Goal: Task Accomplishment & Management: Manage account settings

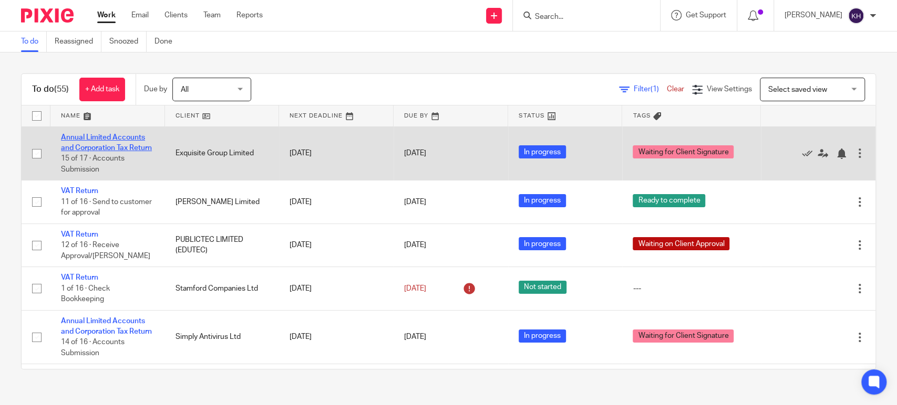
click at [111, 146] on link "Annual Limited Accounts and Corporation Tax Return" at bounding box center [106, 143] width 91 height 18
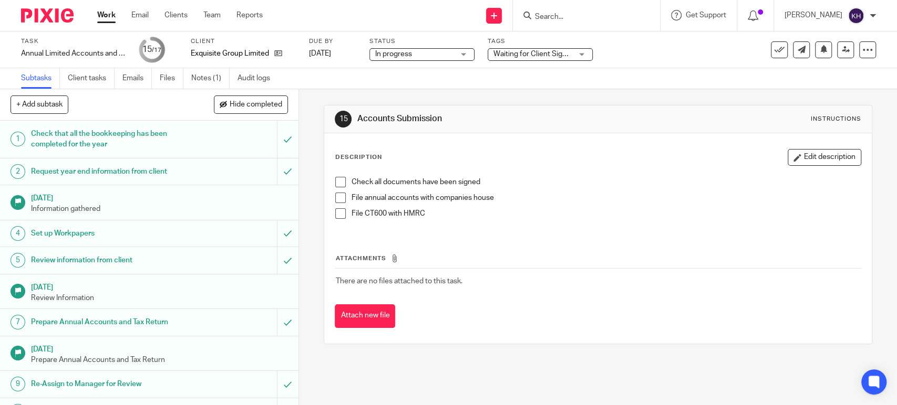
click at [568, 58] on span "Waiting for Client Signature" at bounding box center [532, 54] width 79 height 11
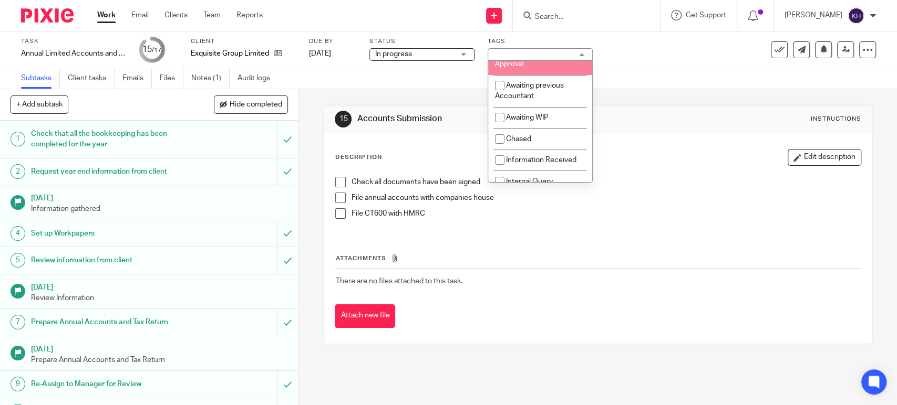
scroll to position [106, 0]
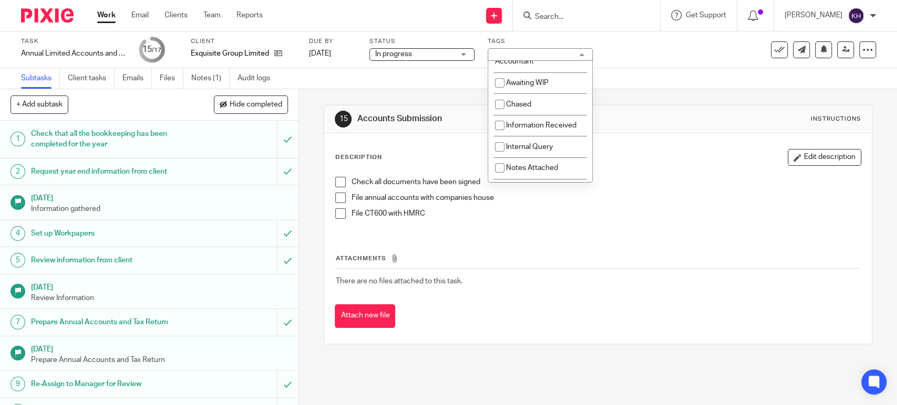
click at [621, 37] on div "Task Annual Limited Accounts and Corporation Tax Return Save Annual Limited Acc…" at bounding box center [377, 49] width 712 height 25
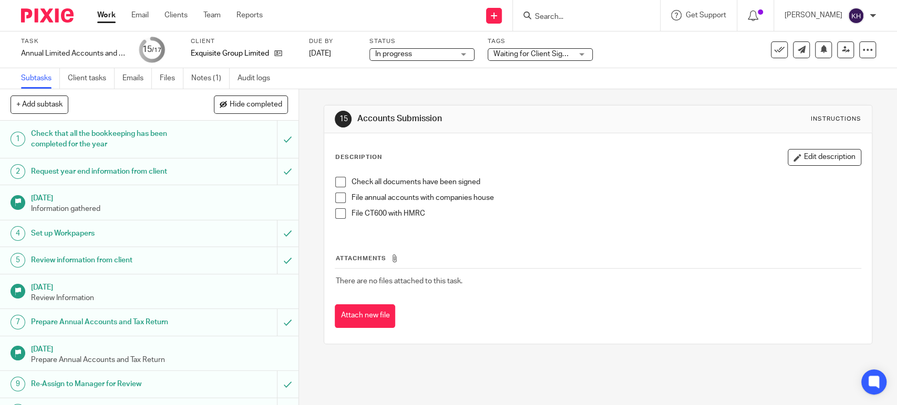
click at [570, 49] on span "Waiting for Client Signature" at bounding box center [532, 54] width 79 height 11
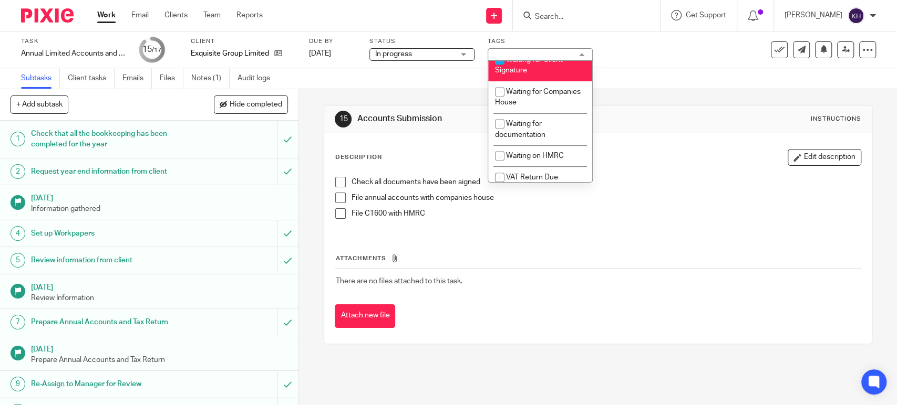
scroll to position [433, 0]
click at [555, 70] on li "Waiting for Client Signature" at bounding box center [540, 60] width 104 height 32
checkbox input "false"
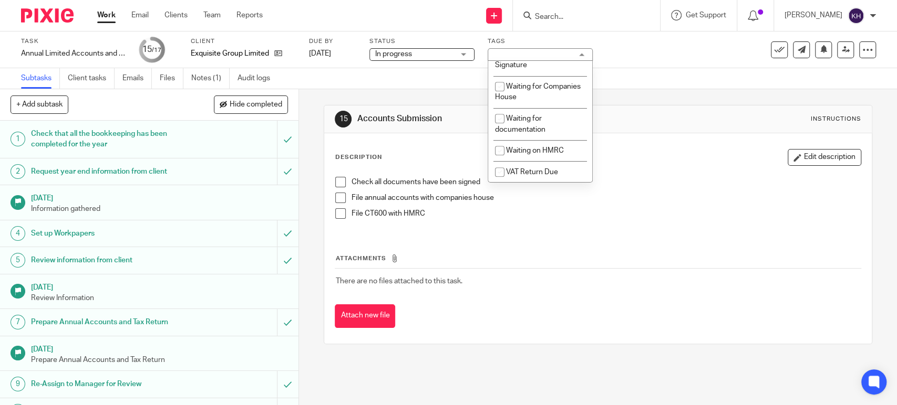
click at [647, 91] on div "15 Accounts Submission Instructions Description Edit description Check all docu…" at bounding box center [598, 224] width 548 height 271
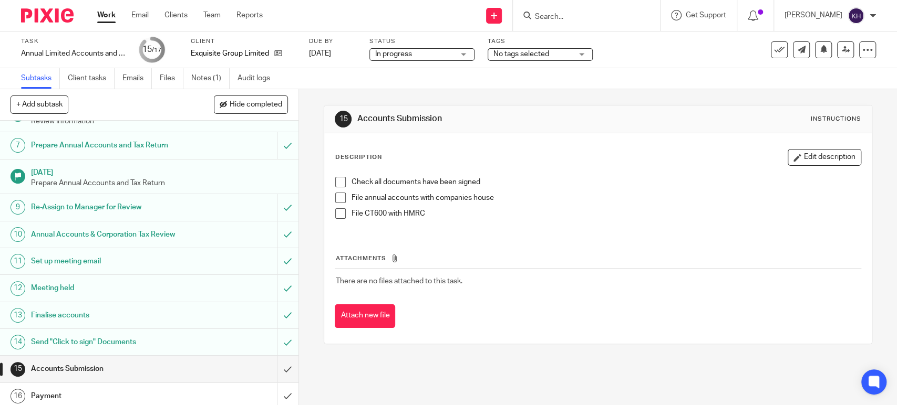
scroll to position [207, 0]
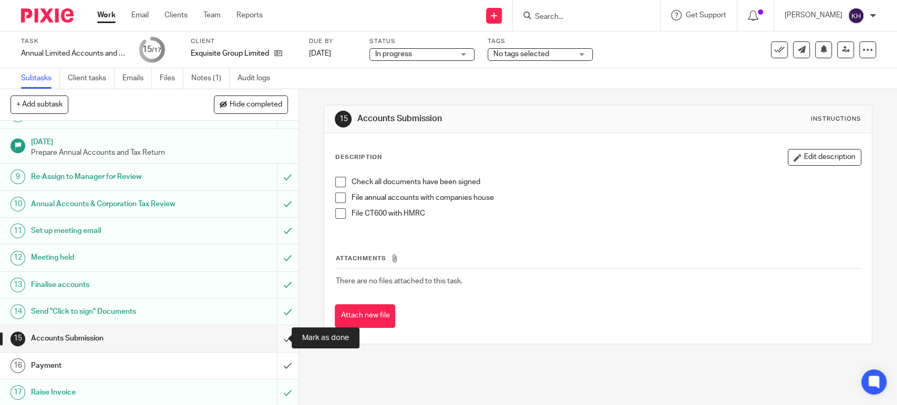
click at [273, 337] on input "submit" at bounding box center [149, 339] width 298 height 26
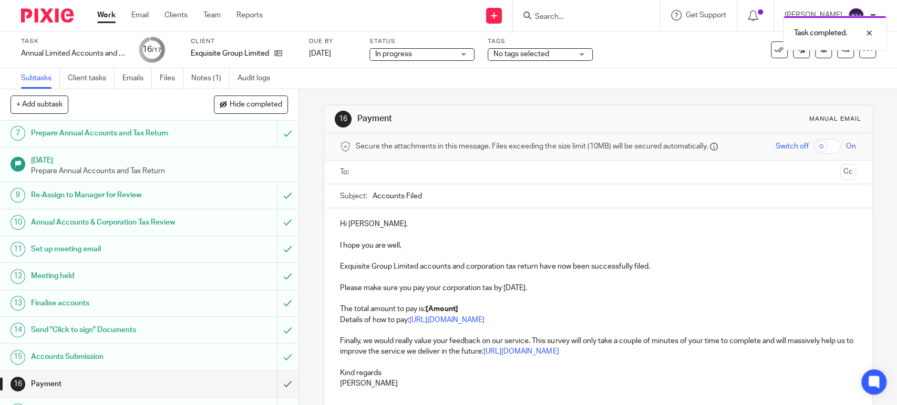
scroll to position [207, 0]
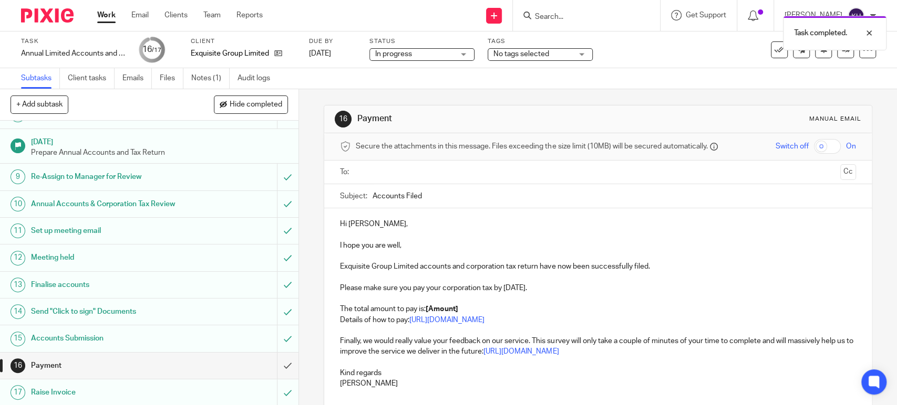
click at [432, 174] on input "text" at bounding box center [597, 172] width 476 height 12
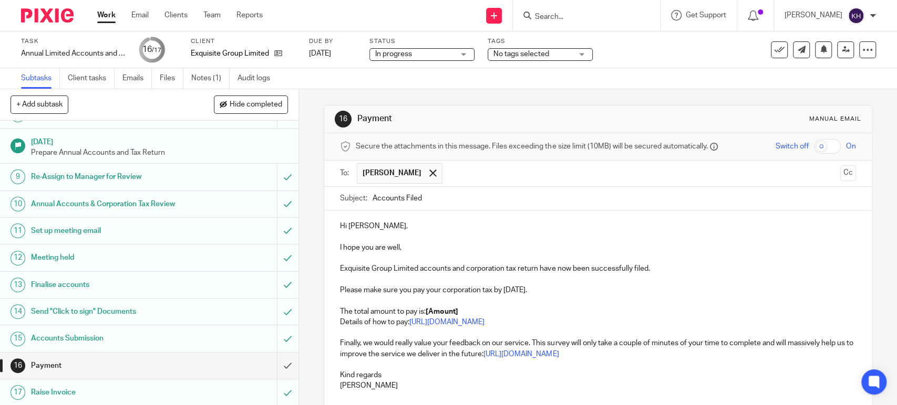
click at [420, 243] on p "I hope you are well," at bounding box center [597, 248] width 515 height 11
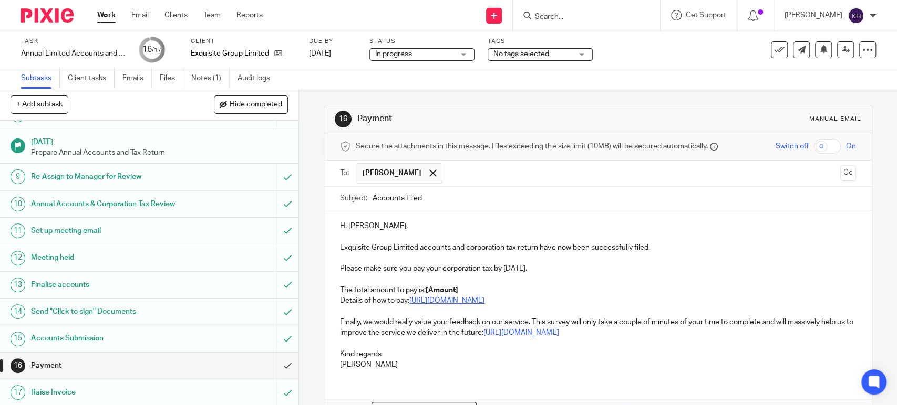
click at [484, 303] on link "https://www.gov.uk/pay-corporation-tax" at bounding box center [446, 300] width 75 height 7
click at [659, 335] on p "Finally, we would really value your feedback on our service. This survey will o…" at bounding box center [597, 328] width 515 height 22
drag, startPoint x: 593, startPoint y: 298, endPoint x: 333, endPoint y: 265, distance: 262.1
click at [333, 265] on div "Hi Jeremy, Exquisite Group Limited accounts and corporation tax return have now…" at bounding box center [597, 295] width 547 height 168
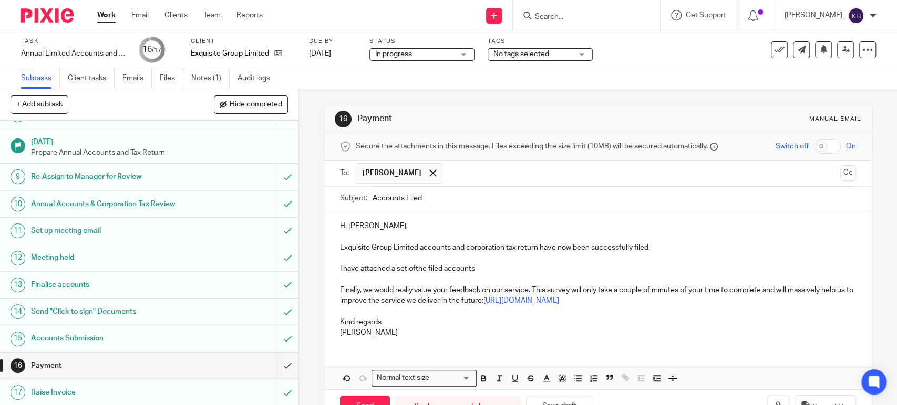
click at [411, 269] on p "I have attached a set ofthe filed accounts" at bounding box center [597, 269] width 515 height 11
click at [504, 270] on p "I have attached a set of the filed accounts" at bounding box center [597, 269] width 515 height 11
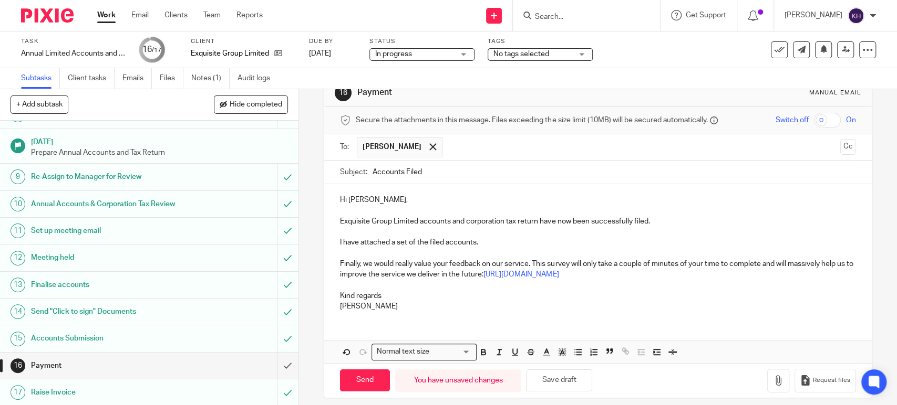
scroll to position [34, 0]
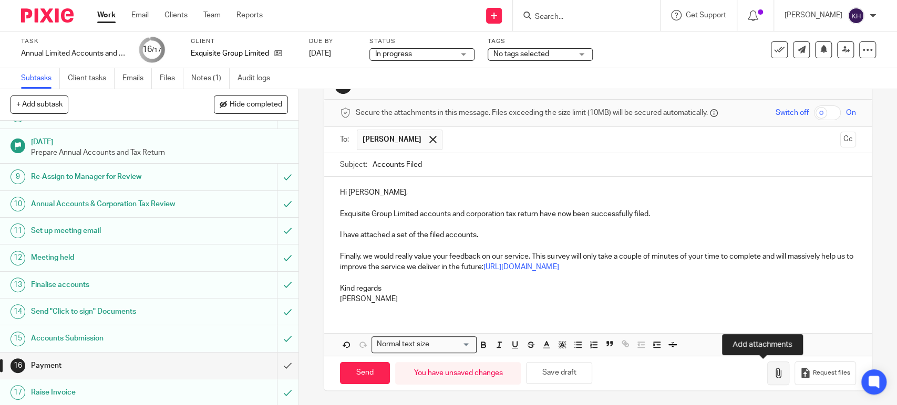
click at [767, 378] on button "button" at bounding box center [778, 374] width 22 height 24
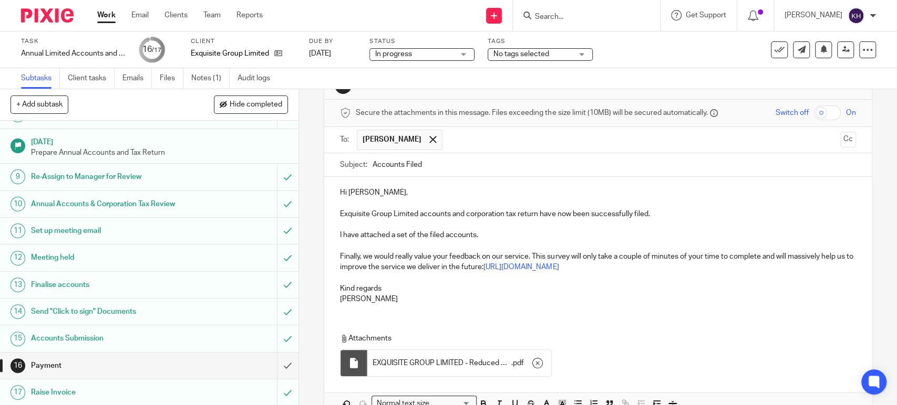
scroll to position [93, 0]
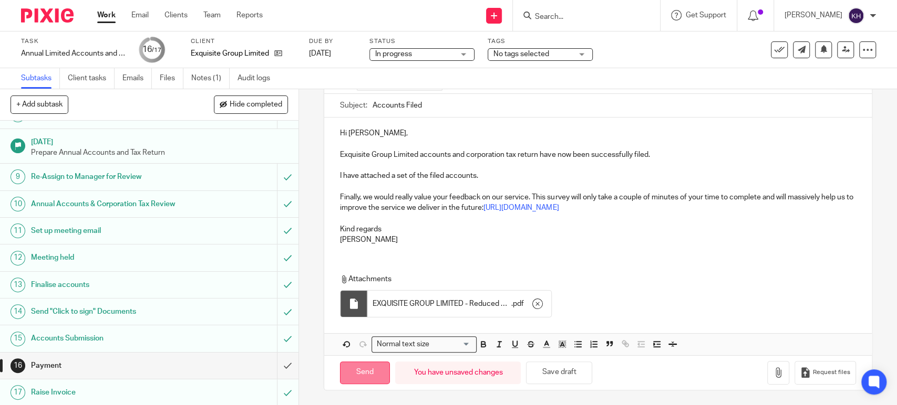
click at [367, 367] on input "Send" at bounding box center [365, 373] width 50 height 23
type input "Sent"
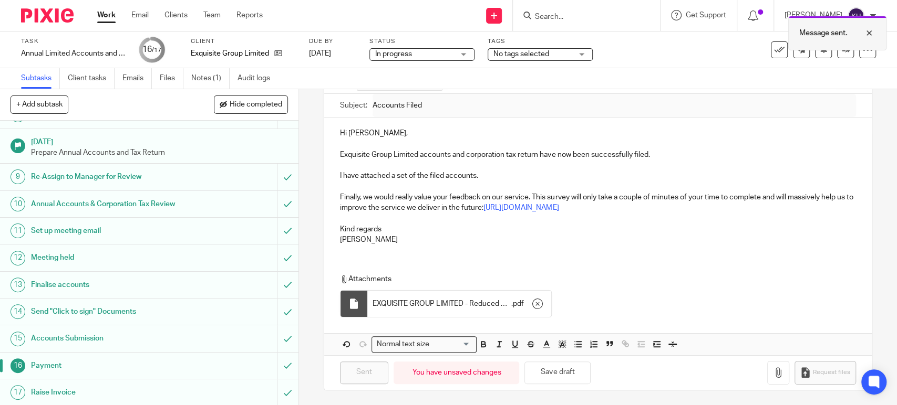
click at [873, 31] on div at bounding box center [861, 33] width 28 height 13
click at [774, 49] on icon at bounding box center [779, 50] width 11 height 11
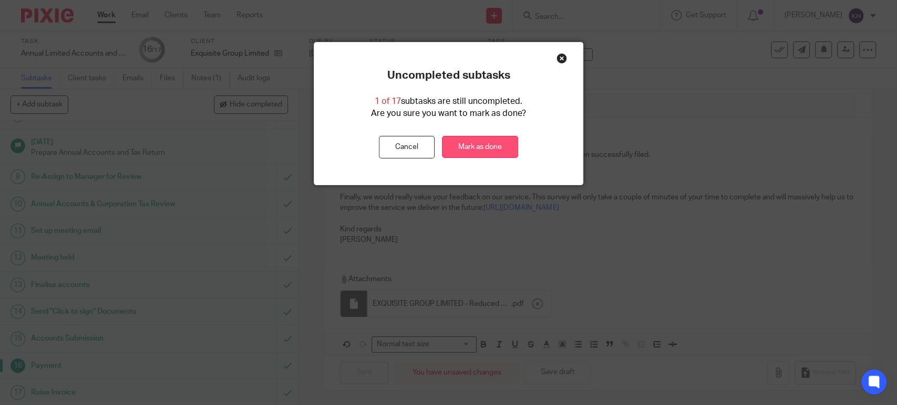
click at [467, 153] on link "Mark as done" at bounding box center [480, 147] width 76 height 23
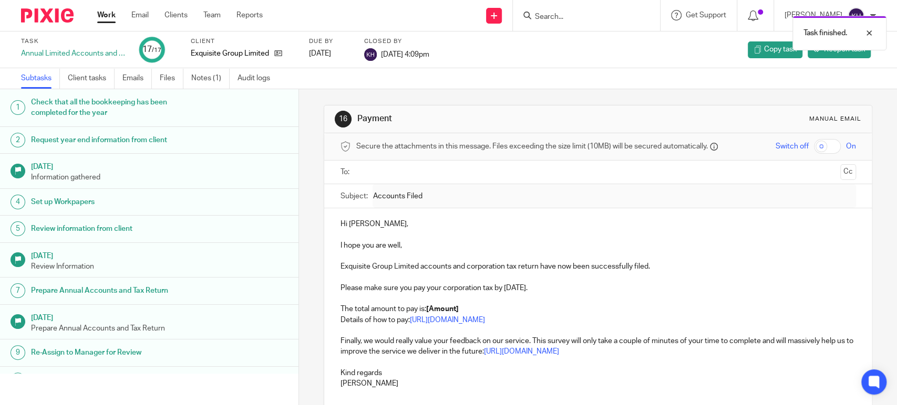
click at [106, 14] on link "Work" at bounding box center [106, 15] width 18 height 11
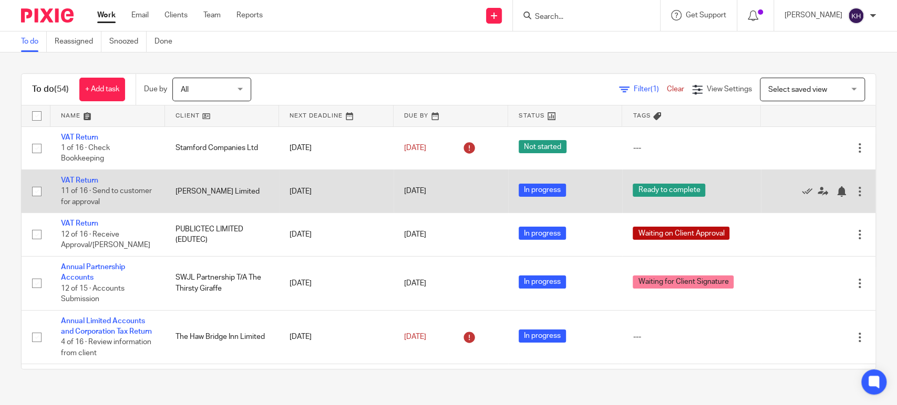
click at [86, 175] on td "VAT Return 11 of 16 · Send to customer for approval" at bounding box center [107, 191] width 114 height 43
click at [86, 182] on link "VAT Return" at bounding box center [79, 180] width 37 height 7
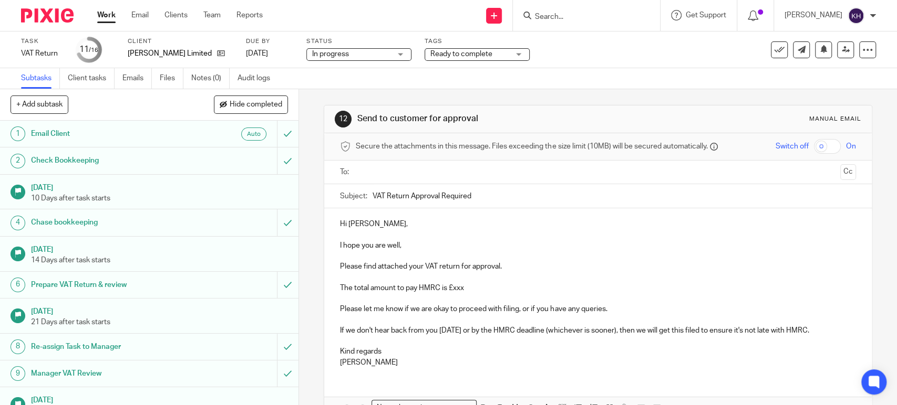
click at [452, 177] on input "text" at bounding box center [597, 172] width 476 height 12
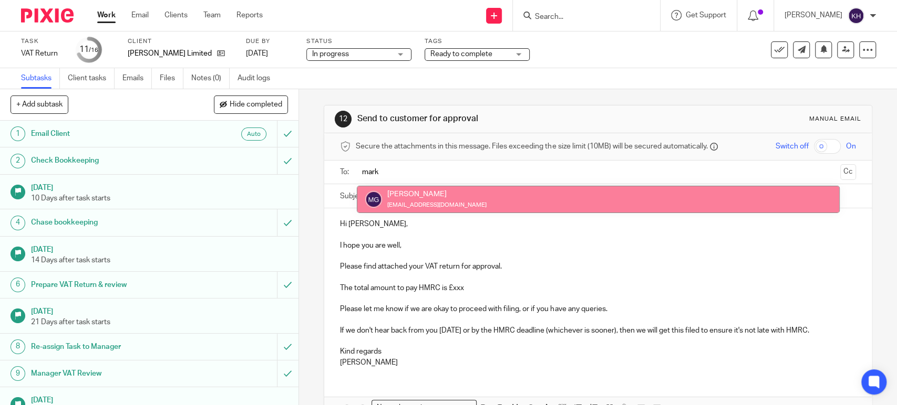
type input "mark"
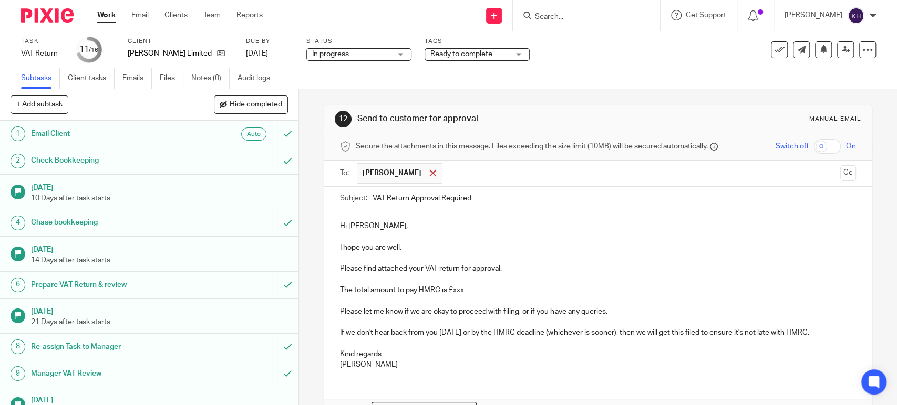
click at [426, 177] on div at bounding box center [432, 173] width 12 height 16
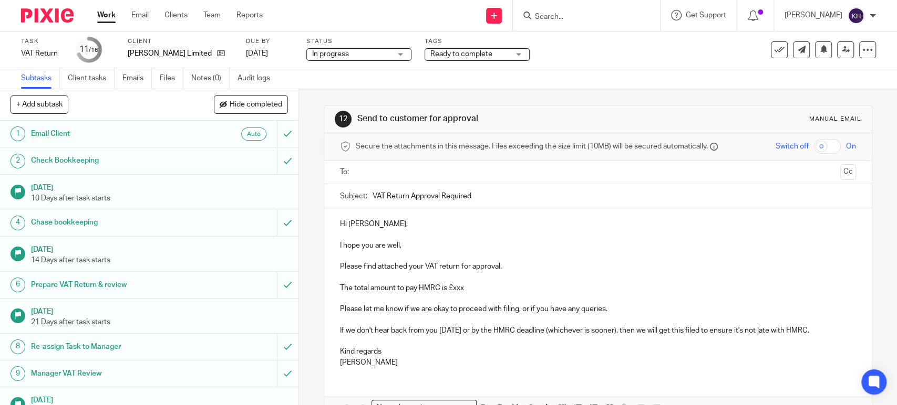
click at [407, 177] on input "text" at bounding box center [597, 172] width 476 height 12
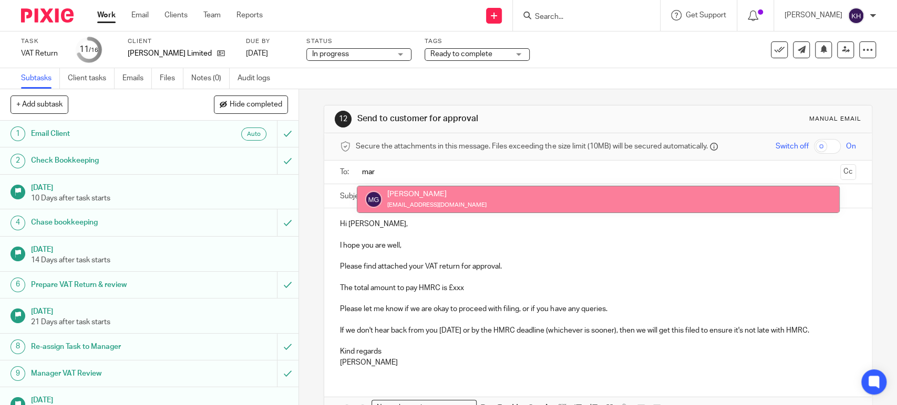
type input "mar"
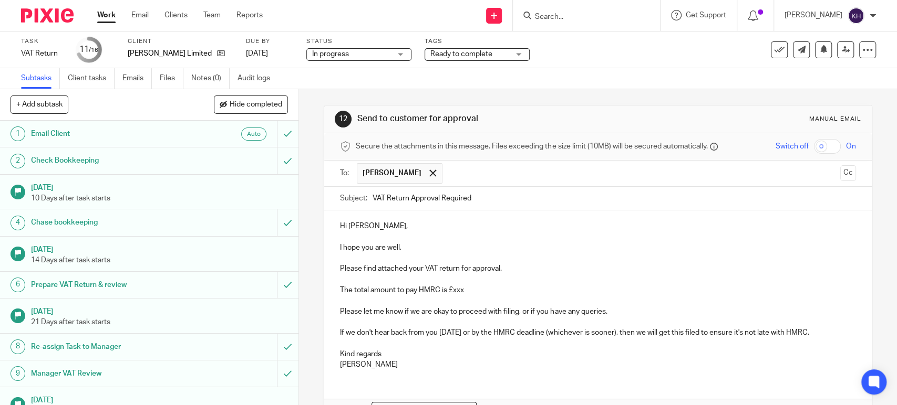
click at [424, 242] on p at bounding box center [597, 237] width 515 height 11
click at [424, 243] on p "I hope you are well," at bounding box center [597, 248] width 515 height 11
click at [418, 247] on p "I hope you are well, Sorry, new part of the process....." at bounding box center [597, 248] width 515 height 11
click at [497, 248] on p "I hope you are well, Sorry, this is a new part of the process....." at bounding box center [597, 248] width 515 height 11
click at [480, 287] on p "The total amount to pay HMRC is £" at bounding box center [597, 290] width 515 height 11
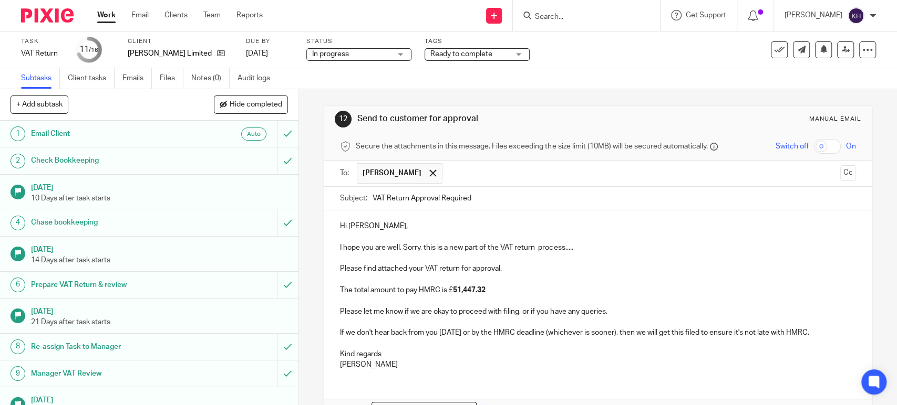
click at [692, 317] on p at bounding box center [597, 322] width 515 height 11
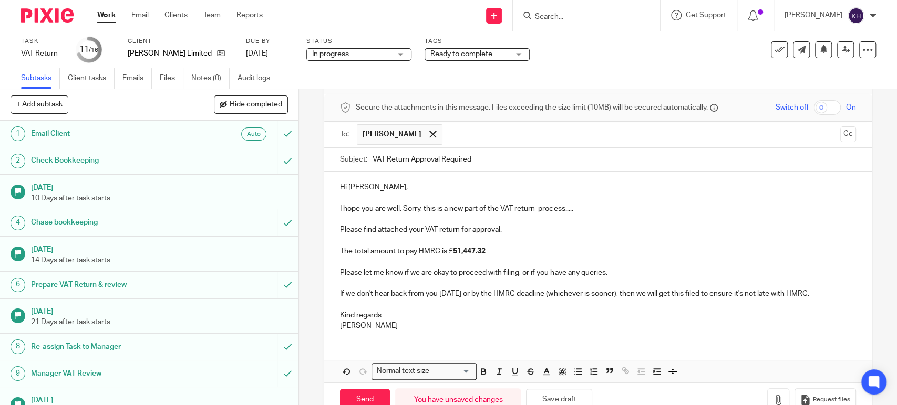
scroll to position [66, 0]
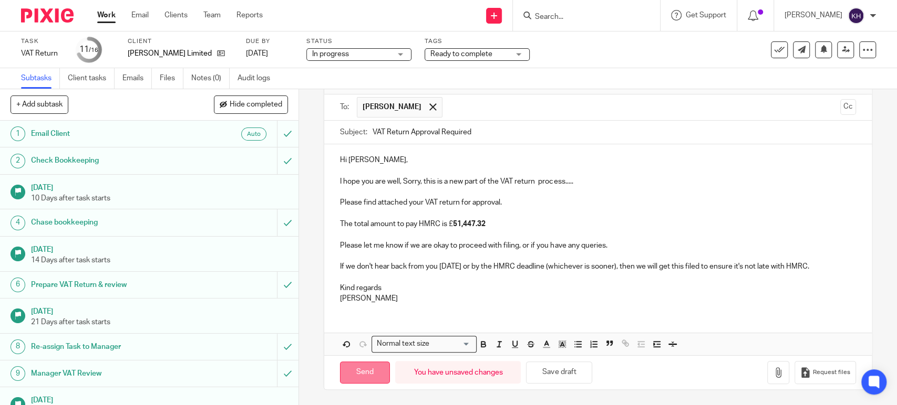
click at [377, 376] on input "Send" at bounding box center [365, 373] width 50 height 23
type input "Sent"
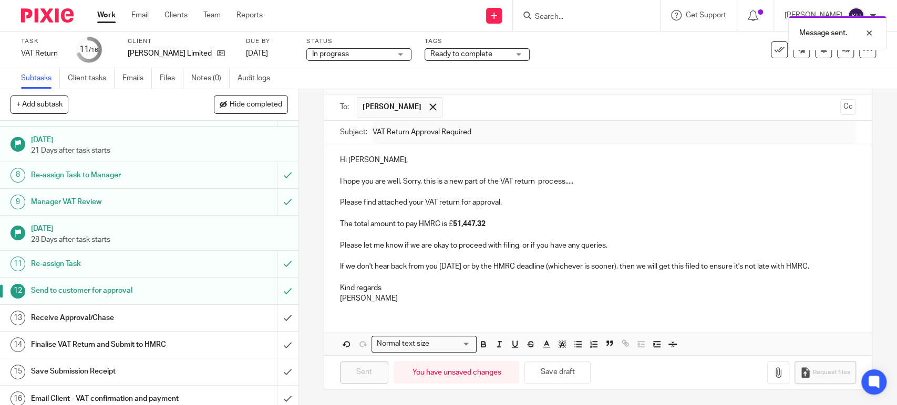
scroll to position [189, 0]
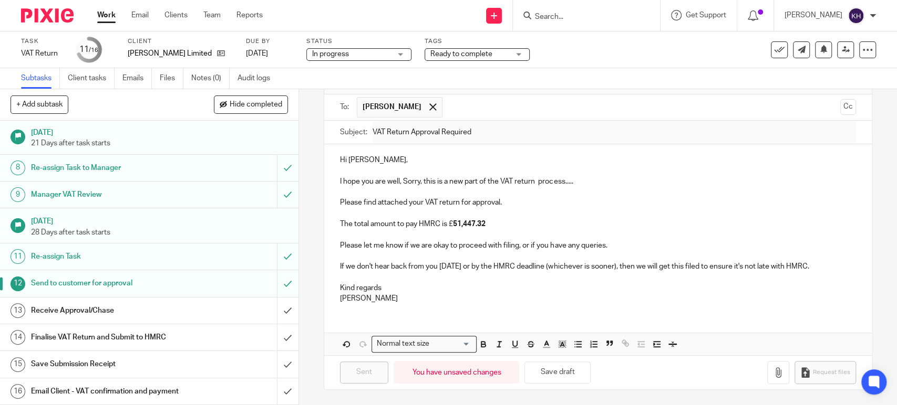
click at [175, 303] on h1 "Receive Approval/Chase" at bounding box center [109, 311] width 157 height 16
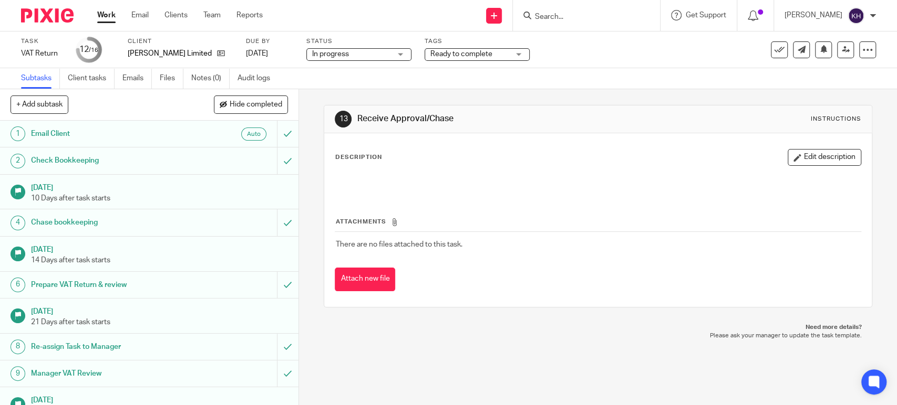
scroll to position [189, 0]
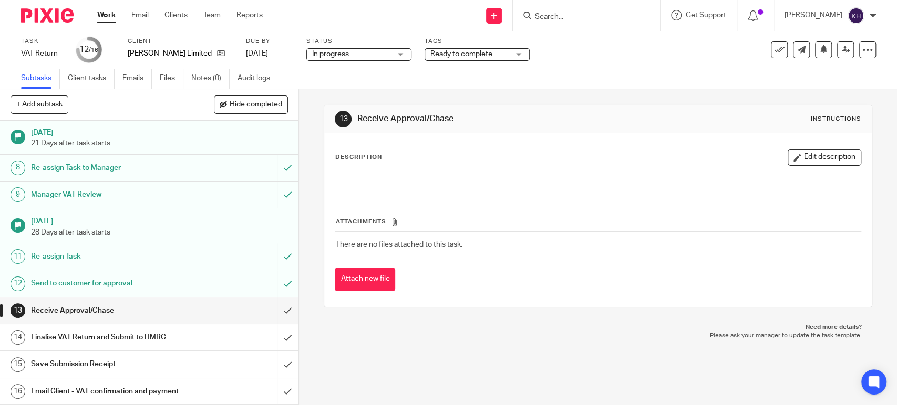
click at [495, 60] on div "Ready to complete" at bounding box center [476, 54] width 105 height 13
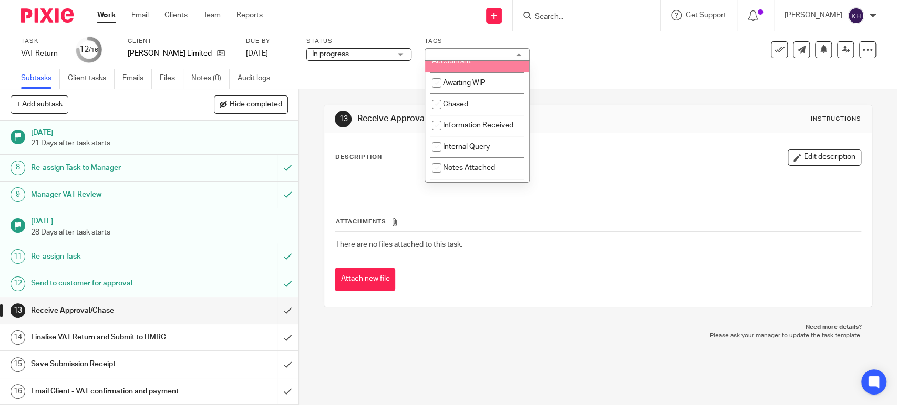
scroll to position [213, 0]
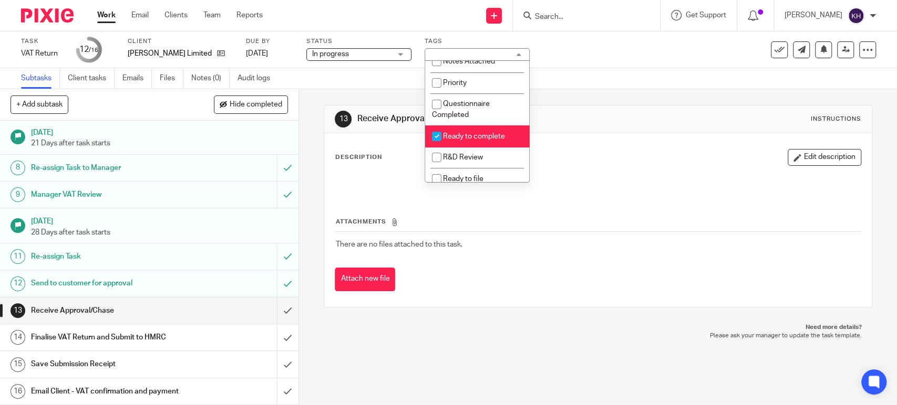
click at [493, 137] on span "Ready to complete" at bounding box center [474, 136] width 62 height 7
checkbox input "false"
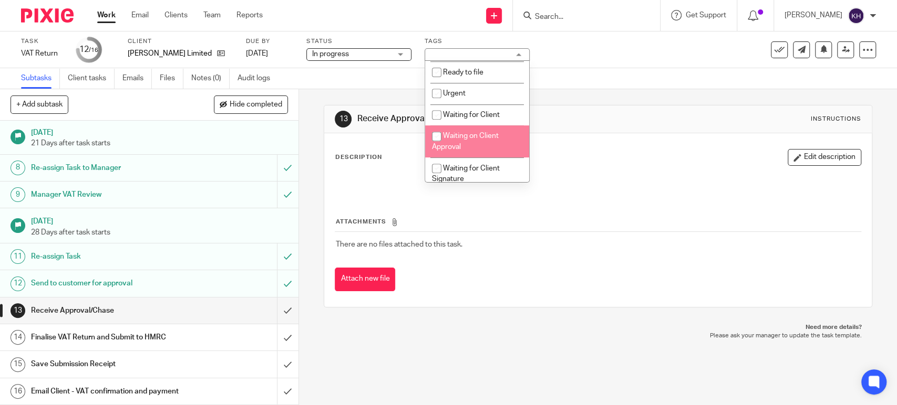
click at [498, 146] on li "Waiting on Client Approval" at bounding box center [477, 142] width 104 height 32
checkbox input "true"
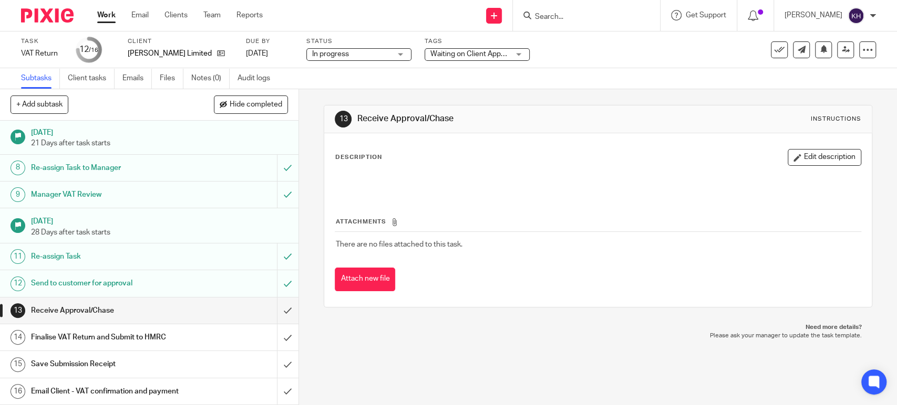
click at [687, 74] on div "Subtasks Client tasks Emails Files Notes (0) Audit logs" at bounding box center [448, 78] width 897 height 21
click at [602, 19] on input "Search" at bounding box center [581, 17] width 95 height 9
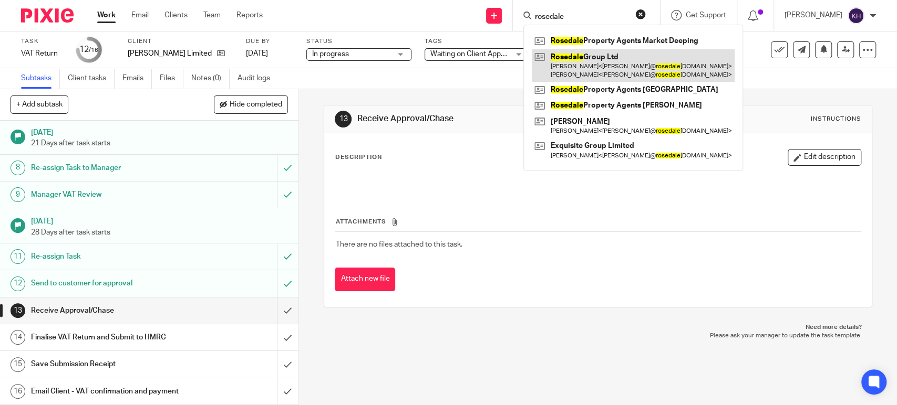
type input "rosedale"
click at [673, 62] on link at bounding box center [633, 65] width 203 height 33
